Goal: Obtain resource: Download file/media

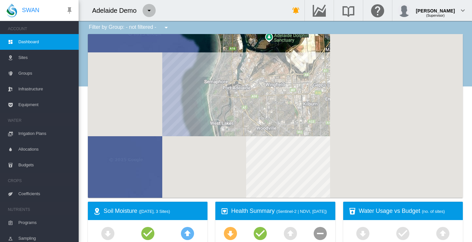
click at [150, 10] on md-icon "icon-menu-down" at bounding box center [149, 11] width 8 height 8
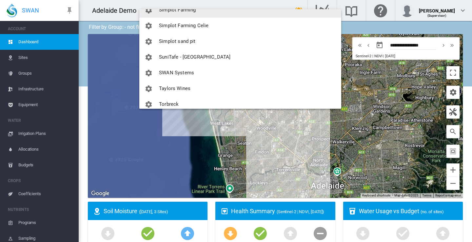
scroll to position [820, 0]
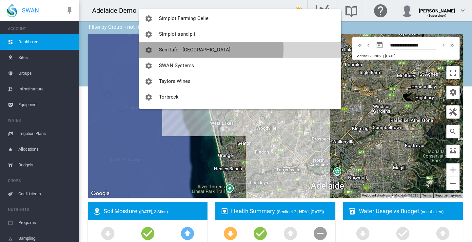
click at [172, 49] on span "SuniTafe - [GEOGRAPHIC_DATA]" at bounding box center [195, 50] width 72 height 6
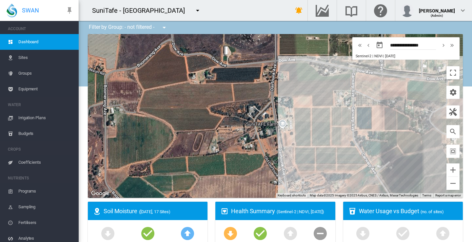
click at [25, 57] on span "Sites" at bounding box center [45, 58] width 55 height 16
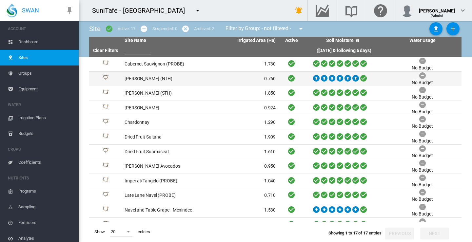
click at [147, 78] on td "Carina Almonds (NTH)" at bounding box center [161, 79] width 78 height 14
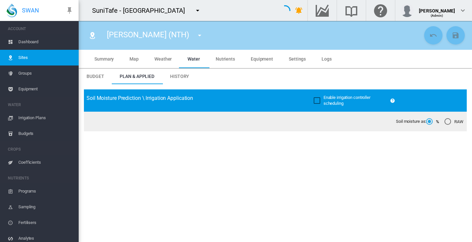
type input "*****"
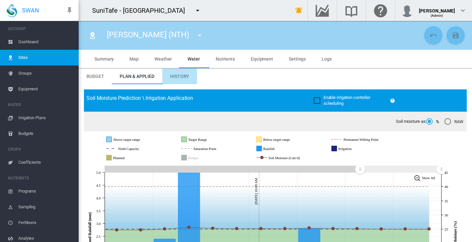
click at [177, 76] on span "History" at bounding box center [179, 76] width 19 height 5
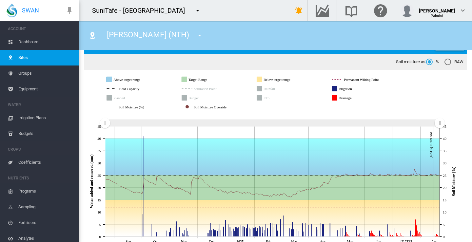
scroll to position [65, 0]
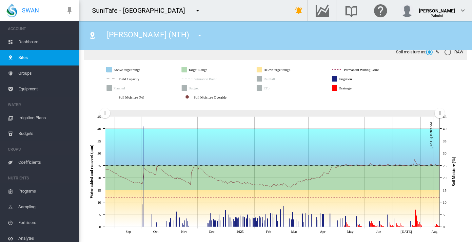
click at [262, 89] on rect "ETo" at bounding box center [275, 88] width 26 height 6
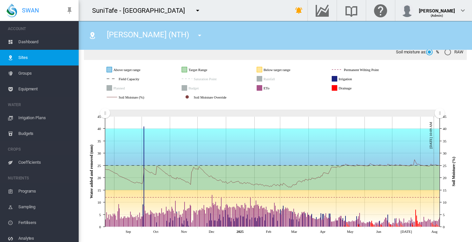
click at [335, 88] on icon "Drainage" at bounding box center [334, 88] width 5 height 5
click at [336, 78] on icon "Irrigation" at bounding box center [334, 78] width 5 height 5
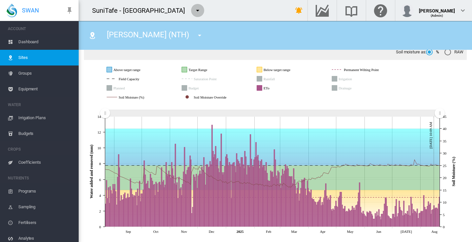
click at [202, 9] on md-icon "icon-menu-down" at bounding box center [198, 11] width 8 height 8
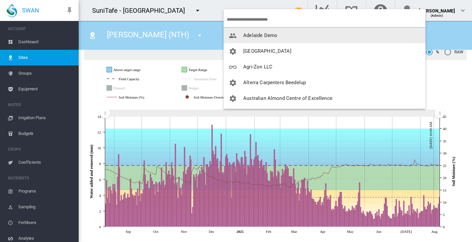
click at [242, 33] on span "button" at bounding box center [236, 35] width 14 height 6
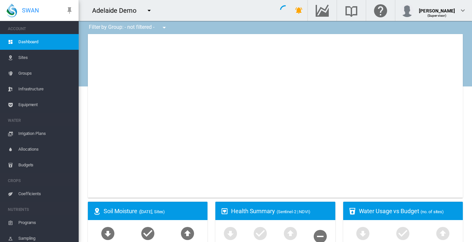
type input "**********"
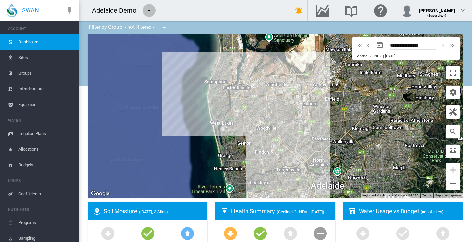
click at [149, 10] on md-icon "icon-menu-down" at bounding box center [149, 11] width 8 height 8
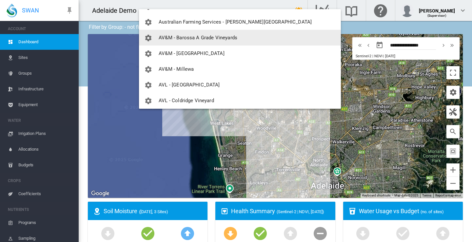
scroll to position [140, 0]
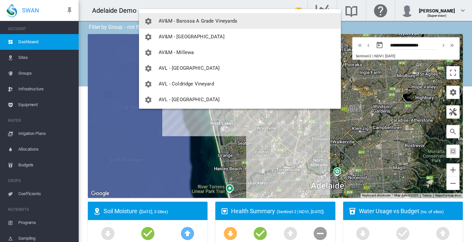
click at [158, 6] on md-backdrop at bounding box center [236, 121] width 472 height 242
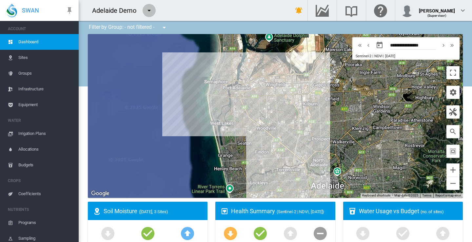
click at [149, 11] on md-icon "icon-menu-down" at bounding box center [149, 11] width 8 height 8
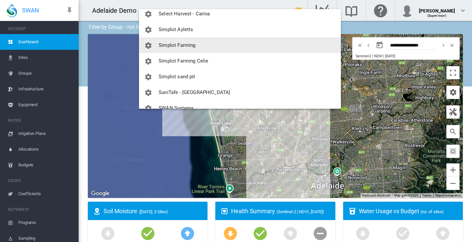
scroll to position [787, 0]
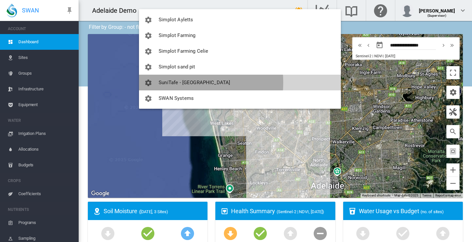
click at [172, 83] on span "SuniTafe - [GEOGRAPHIC_DATA]" at bounding box center [195, 83] width 72 height 6
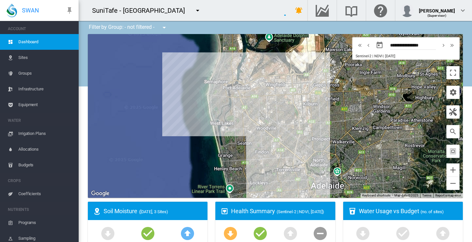
click at [172, 83] on div "To navigate, press the arrow keys." at bounding box center [275, 116] width 375 height 164
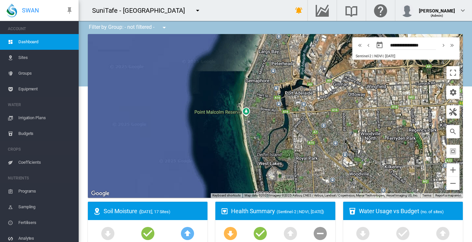
click at [23, 59] on span "Sites" at bounding box center [45, 58] width 55 height 16
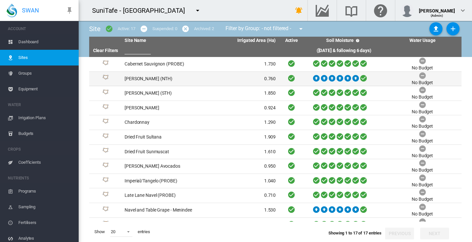
click at [142, 80] on td "Carina Almonds (NTH)" at bounding box center [161, 79] width 78 height 14
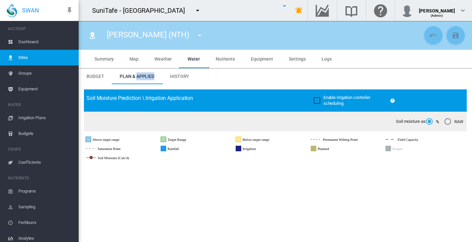
click at [182, 77] on span "History" at bounding box center [179, 76] width 19 height 5
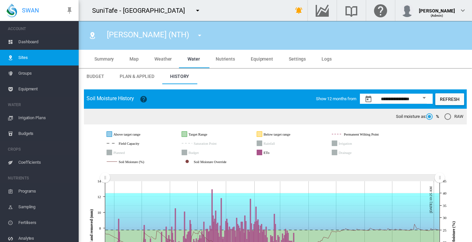
click at [162, 59] on span "Weather" at bounding box center [163, 58] width 17 height 5
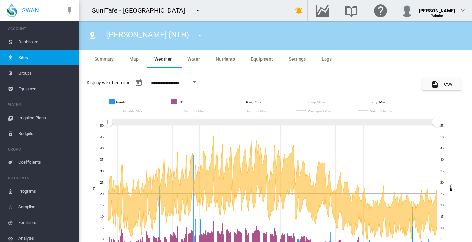
click at [442, 84] on button "CSV" at bounding box center [442, 84] width 39 height 12
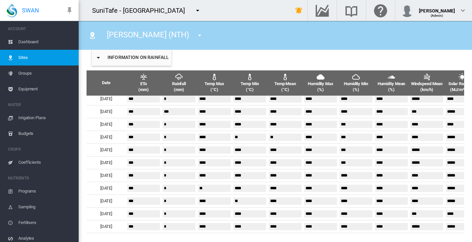
scroll to position [2920, 0]
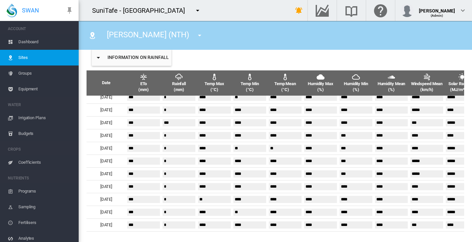
click at [202, 11] on md-icon "icon-menu-down" at bounding box center [198, 11] width 8 height 8
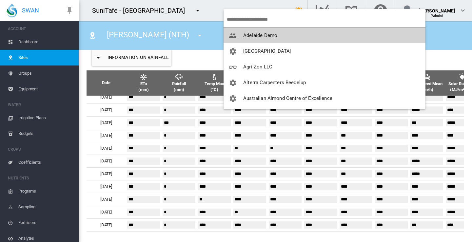
drag, startPoint x: 251, startPoint y: 36, endPoint x: 205, endPoint y: 0, distance: 58.4
click at [251, 36] on span "Adelaide Demo" at bounding box center [260, 35] width 34 height 6
